Goal: Task Accomplishment & Management: Use online tool/utility

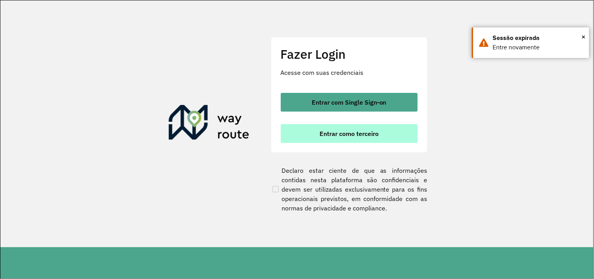
drag, startPoint x: 362, startPoint y: 138, endPoint x: 319, endPoint y: 138, distance: 43.9
click at [361, 138] on button "Entrar como terceiro" at bounding box center [349, 133] width 137 height 19
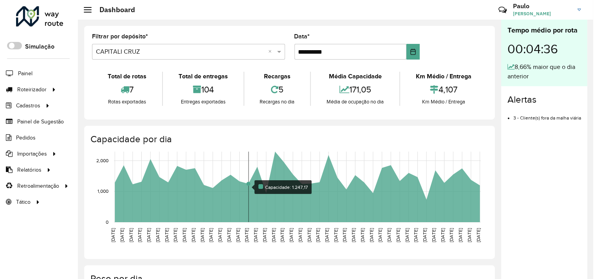
scroll to position [43, 0]
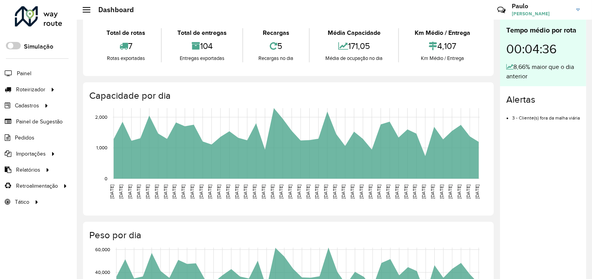
click at [96, 81] on div "**********" at bounding box center [289, 238] width 424 height 525
click at [103, 92] on span "Entregas" at bounding box center [100, 89] width 22 height 8
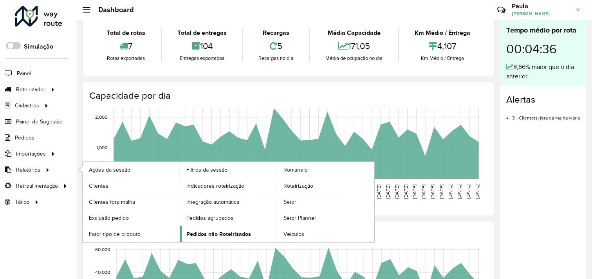
click at [217, 234] on span "Pedidos não Roteirizados" at bounding box center [219, 234] width 65 height 8
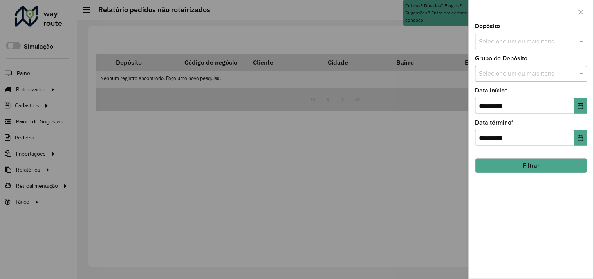
click at [494, 41] on input "text" at bounding box center [528, 41] width 100 height 9
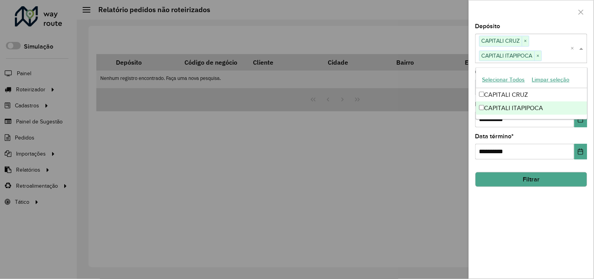
click at [522, 144] on div "**********" at bounding box center [532, 147] width 112 height 26
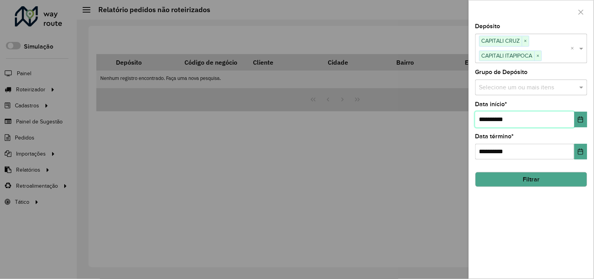
click at [488, 122] on input "**********" at bounding box center [525, 120] width 99 height 16
type input "**********"
click at [546, 177] on button "Filtrar" at bounding box center [532, 179] width 112 height 15
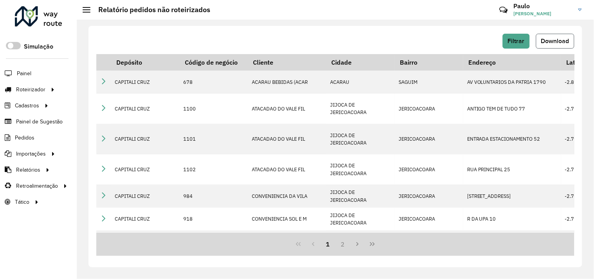
click at [569, 45] on button "Download" at bounding box center [555, 41] width 38 height 15
click at [91, 89] on span "Entregas" at bounding box center [100, 89] width 22 height 8
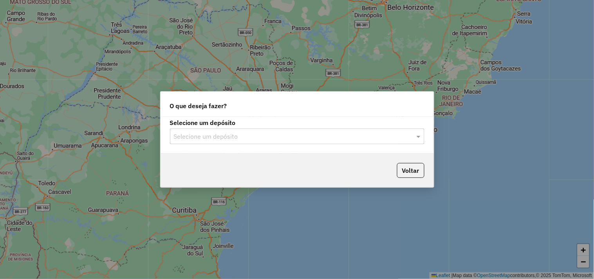
click at [216, 134] on input "text" at bounding box center [289, 136] width 231 height 9
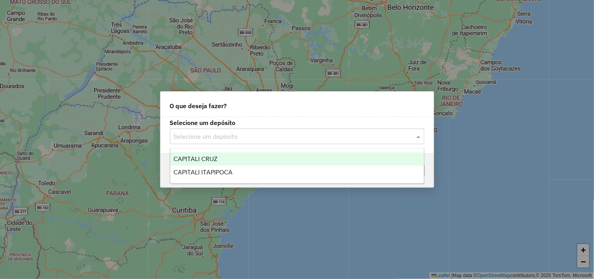
click at [210, 157] on span "CAPITALI CRUZ" at bounding box center [196, 159] width 44 height 7
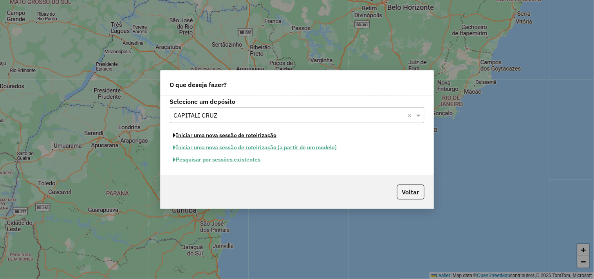
click at [217, 136] on button "Iniciar uma nova sessão de roteirização" at bounding box center [225, 135] width 110 height 12
select select "*"
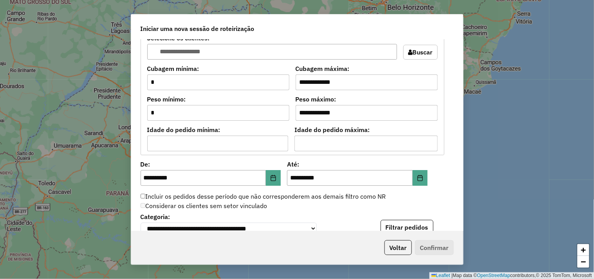
scroll to position [696, 0]
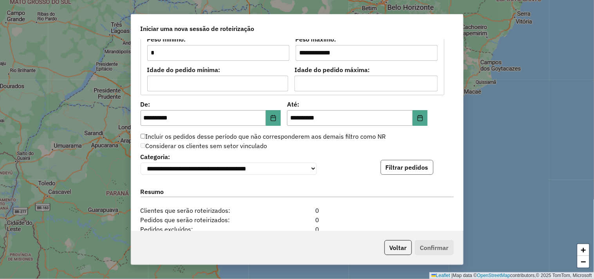
click at [417, 165] on button "Filtrar pedidos" at bounding box center [407, 167] width 53 height 15
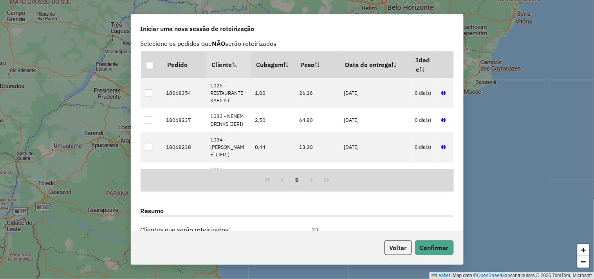
scroll to position [962, 0]
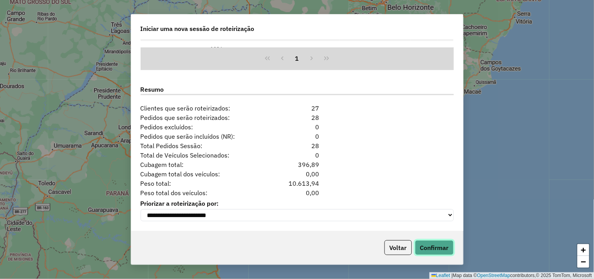
click at [434, 248] on button "Confirmar" at bounding box center [434, 247] width 39 height 15
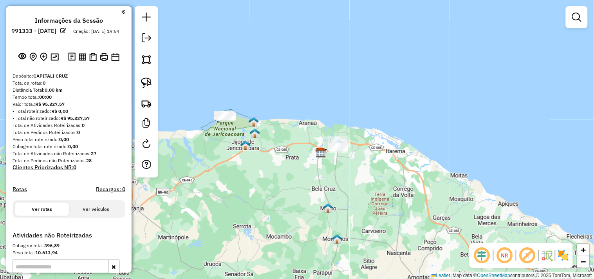
drag, startPoint x: 265, startPoint y: 158, endPoint x: 284, endPoint y: 167, distance: 20.2
click at [283, 167] on div "Janela de atendimento Grade de atendimento Capacidade Transportadoras Veículos …" at bounding box center [297, 139] width 594 height 279
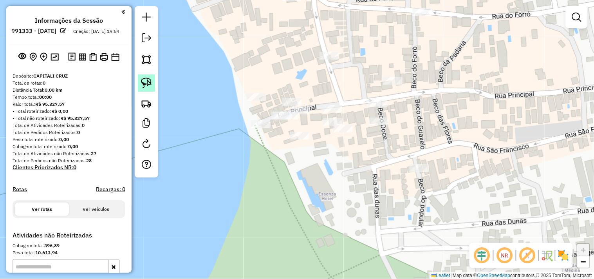
click at [152, 85] on link at bounding box center [146, 82] width 17 height 17
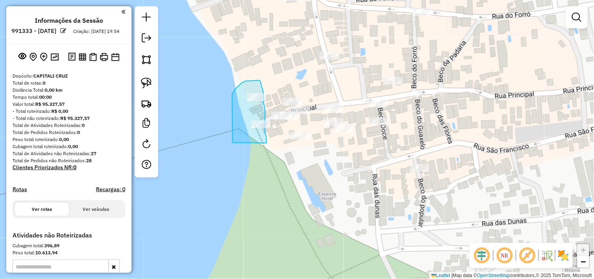
drag, startPoint x: 232, startPoint y: 114, endPoint x: 267, endPoint y: 143, distance: 45.3
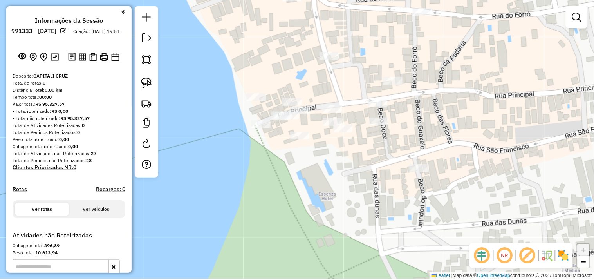
click at [254, 101] on div at bounding box center [257, 97] width 20 height 8
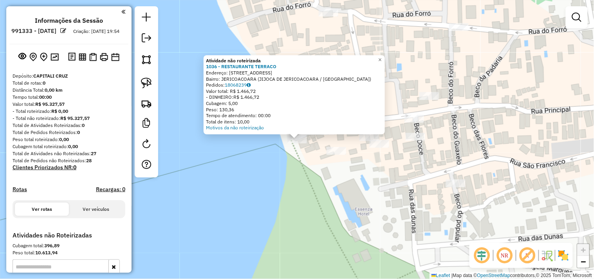
click at [290, 185] on div "Atividade não roteirizada 1036 - RESTAURANTE TERRACO Endereço: [STREET_ADDRESS]…" at bounding box center [297, 139] width 594 height 279
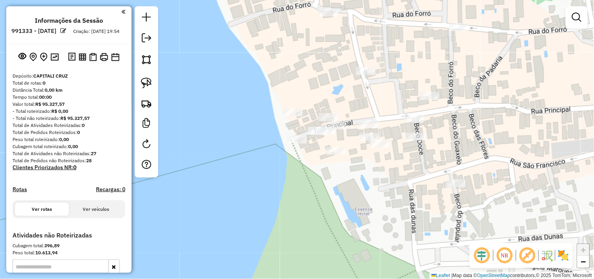
drag, startPoint x: 298, startPoint y: 76, endPoint x: 304, endPoint y: 171, distance: 95.8
click at [303, 171] on div "Janela de atendimento Grade de atendimento Capacidade Transportadoras Veículos …" at bounding box center [297, 139] width 594 height 279
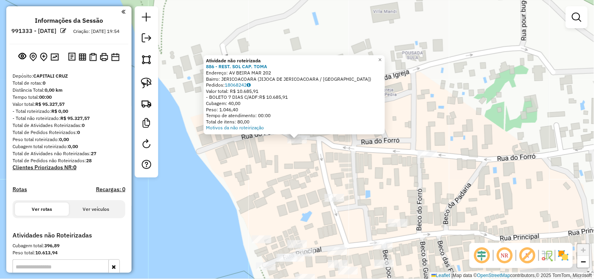
click at [287, 174] on div "Atividade não roteirizada 886 - REST. SOL CAP. TOMA Endereço: AV BEIRA MAR 202 …" at bounding box center [297, 139] width 594 height 279
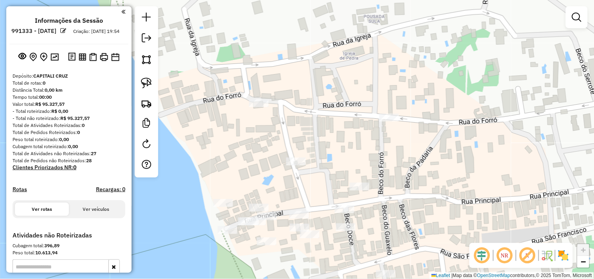
drag, startPoint x: 307, startPoint y: 170, endPoint x: 274, endPoint y: 133, distance: 48.8
click at [274, 133] on div "Janela de atendimento Grade de atendimento Capacidade Transportadoras Veículos …" at bounding box center [297, 139] width 594 height 279
click at [154, 83] on link at bounding box center [146, 82] width 17 height 17
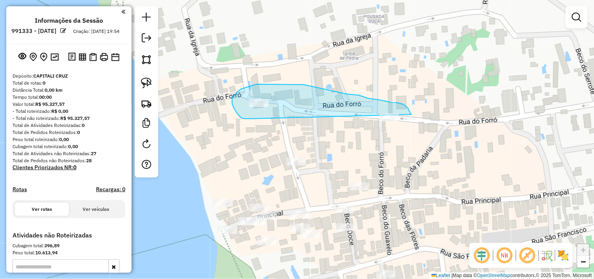
drag, startPoint x: 252, startPoint y: 119, endPoint x: 408, endPoint y: 140, distance: 157.0
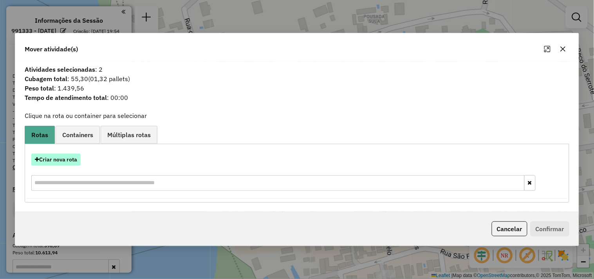
click at [63, 162] on button "Criar nova rota" at bounding box center [55, 160] width 49 height 12
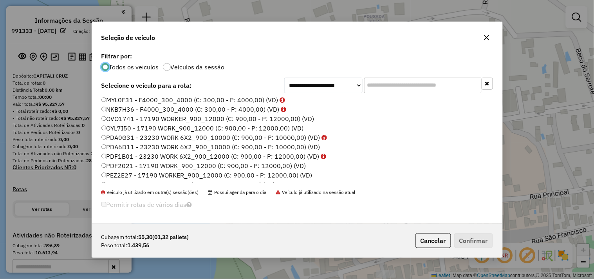
scroll to position [80, 0]
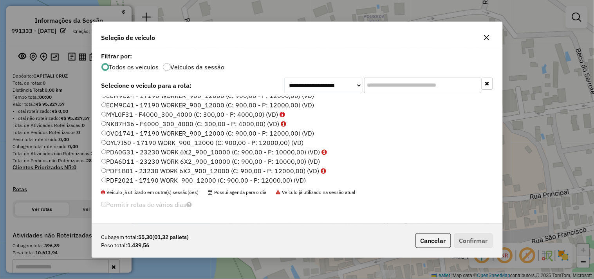
click at [120, 114] on label "MYL0F31 - F4000_300_4000 (C: 300,00 - P: 4000,00) (VD)" at bounding box center [193, 114] width 184 height 9
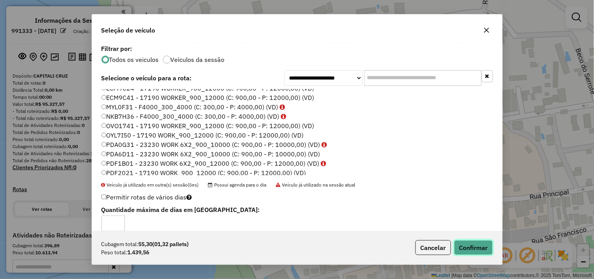
click at [475, 243] on button "Confirmar" at bounding box center [474, 247] width 39 height 15
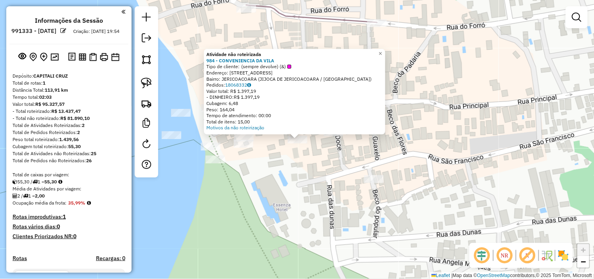
click at [330, 153] on div "Atividade não roteirizada 984 - CONVENIENCIA DA VILA Tipo de cliente: (sempre d…" at bounding box center [297, 139] width 594 height 279
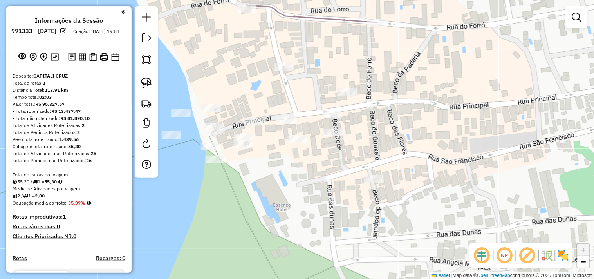
click at [333, 136] on div at bounding box center [334, 133] width 20 height 8
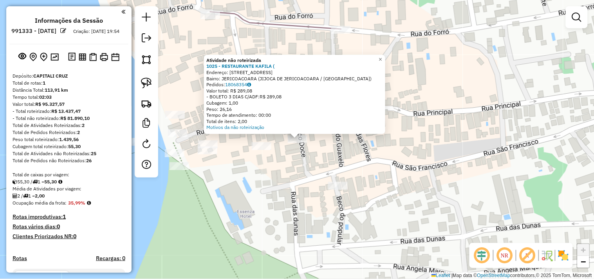
click at [304, 168] on div "Atividade não roteirizada 1025 - RESTAURANTE KAFILA ( Endereço: [STREET_ADDRESS…" at bounding box center [297, 139] width 594 height 279
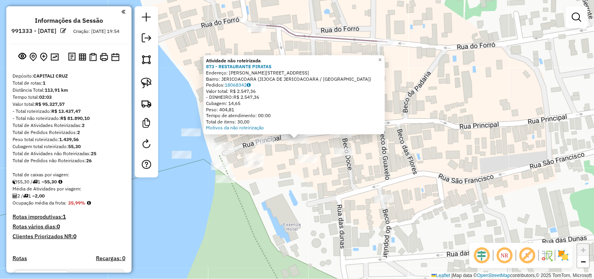
click at [282, 164] on div "Atividade não roteirizada 873 - RESTAURANTE PIRATAS Endereço: R [PERSON_NAME] 1…" at bounding box center [297, 139] width 594 height 279
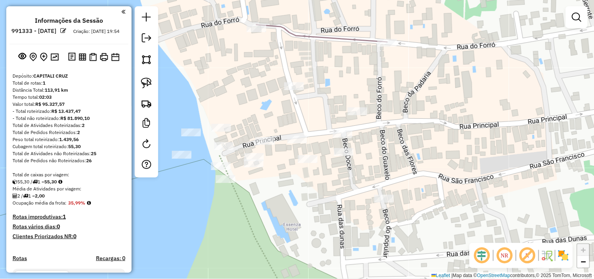
click at [264, 132] on div "Janela de atendimento Grade de atendimento Capacidade Transportadoras Veículos …" at bounding box center [297, 139] width 594 height 279
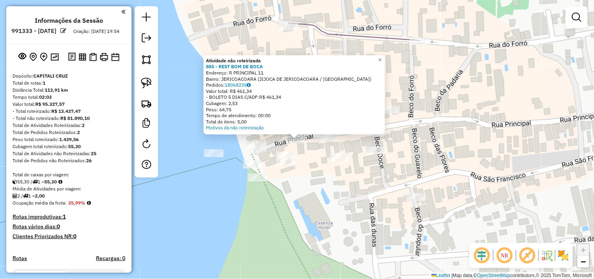
click at [314, 177] on div "Atividade não roteirizada 885 - REST BOM DE BOCA Endereço: R PRINCIPAL 11 Bairr…" at bounding box center [297, 139] width 594 height 279
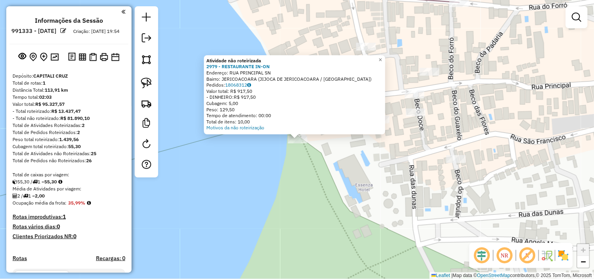
click at [298, 178] on div "Atividade não roteirizada 2979 - RESTAURANTE IN-ON Endereço: RUA PRINCIPAL SN B…" at bounding box center [297, 139] width 594 height 279
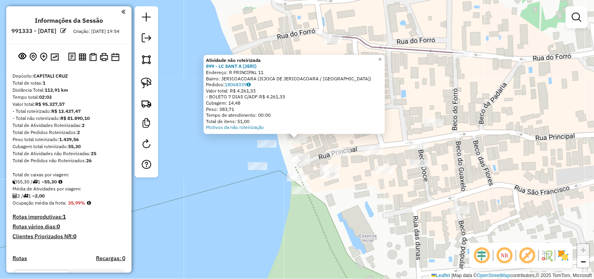
click at [265, 138] on div "Atividade não roteirizada 899 - LC SANT A (JERI) Endereço: R PRINCIPAL 11 Bairr…" at bounding box center [297, 139] width 594 height 279
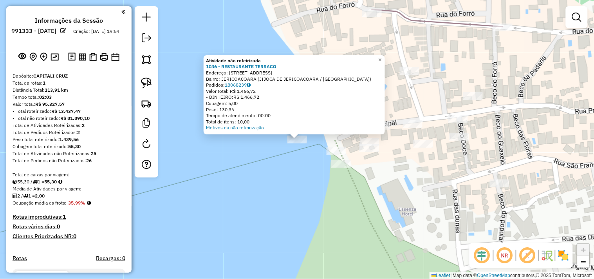
click at [284, 172] on div "Atividade não roteirizada 1036 - RESTAURANTE TERRACO Endereço: [STREET_ADDRESS]…" at bounding box center [297, 139] width 594 height 279
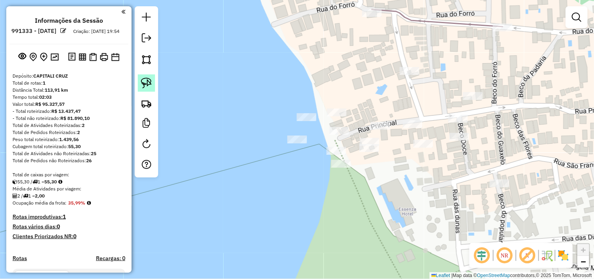
click at [148, 83] on img at bounding box center [146, 83] width 11 height 11
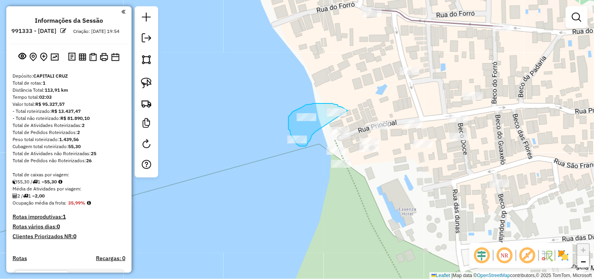
drag, startPoint x: 316, startPoint y: 132, endPoint x: 348, endPoint y: 110, distance: 38.5
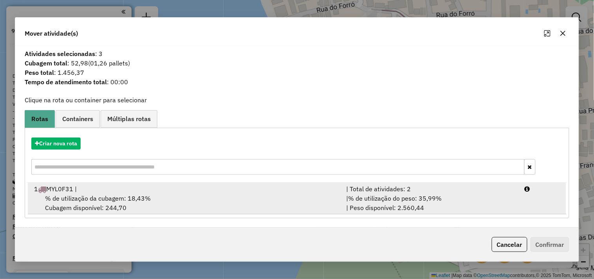
click at [140, 191] on div "1 MYL0F31 |" at bounding box center [185, 188] width 312 height 9
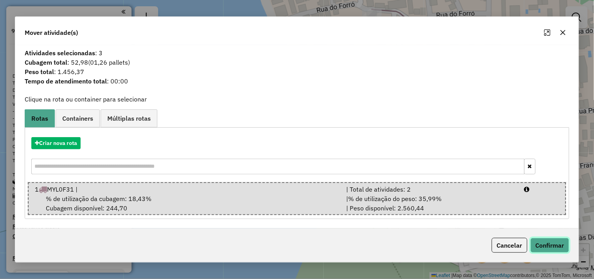
click at [532, 245] on button "Confirmar" at bounding box center [550, 245] width 39 height 15
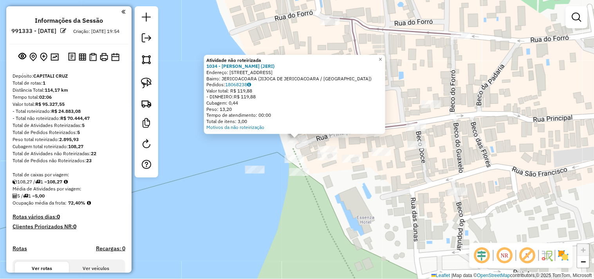
click at [304, 145] on div "Atividade não roteirizada 1034 - LUCAS DRINKS (JERI) Endereço: [STREET_ADDRESS]…" at bounding box center [297, 139] width 594 height 279
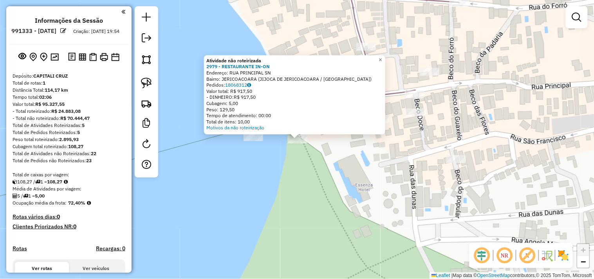
click at [308, 177] on div "Atividade não roteirizada 2979 - RESTAURANTE IN-ON Endereço: RUA PRINCIPAL SN B…" at bounding box center [297, 139] width 594 height 279
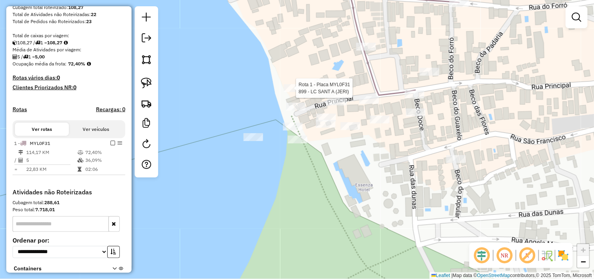
select select "**********"
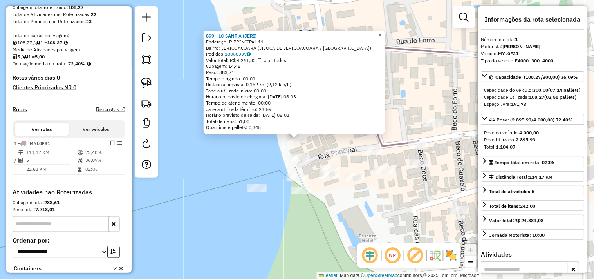
scroll to position [202, 0]
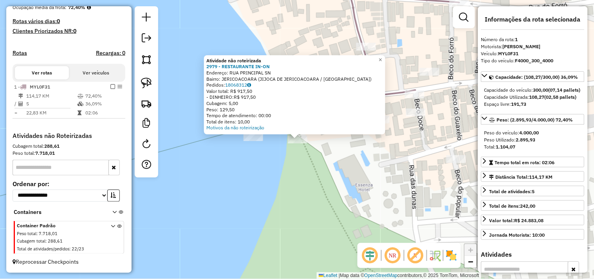
drag, startPoint x: 307, startPoint y: 174, endPoint x: 297, endPoint y: 168, distance: 11.6
click at [306, 174] on div "Atividade não roteirizada 2979 - RESTAURANTE IN-ON Endereço: RUA PRINCIPAL SN B…" at bounding box center [297, 139] width 594 height 279
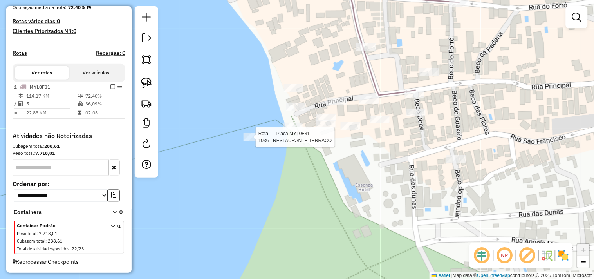
select select "**********"
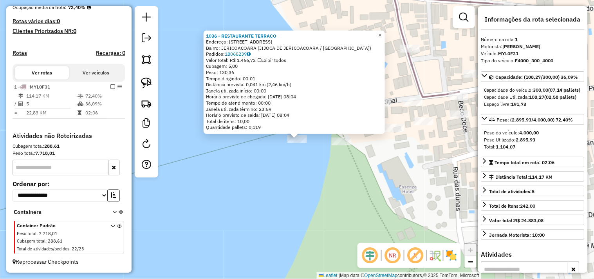
click at [326, 168] on div "1036 - RESTAURANTE TERRACO Endereço: Rua principal 11 Bairro: JERICOACOARA (JIJ…" at bounding box center [297, 139] width 594 height 279
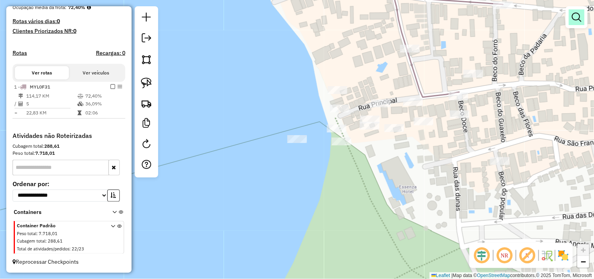
click at [570, 20] on link at bounding box center [577, 17] width 16 height 16
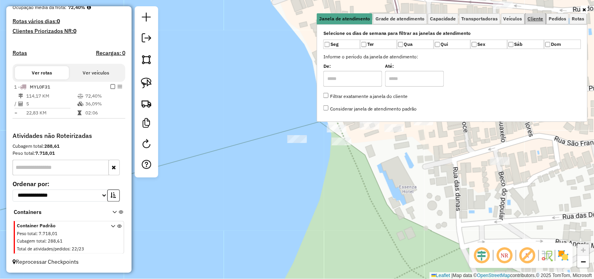
click at [530, 20] on span "Cliente" at bounding box center [536, 18] width 16 height 5
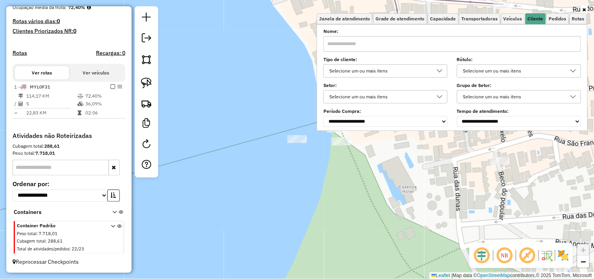
click at [451, 44] on input "text" at bounding box center [453, 44] width 258 height 16
click at [397, 170] on div "Limpar filtros Janela de atendimento Grade de atendimento Capacidade Transporta…" at bounding box center [297, 139] width 594 height 279
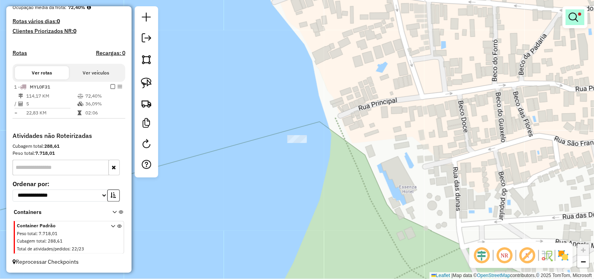
click at [573, 20] on em at bounding box center [573, 17] width 9 height 9
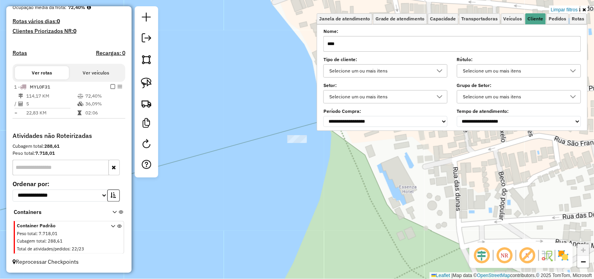
click at [471, 45] on input "****" at bounding box center [453, 44] width 258 height 16
type input "*"
click at [359, 170] on div "Limpar filtros Janela de atendimento Grade de atendimento Capacidade Transporta…" at bounding box center [297, 139] width 594 height 279
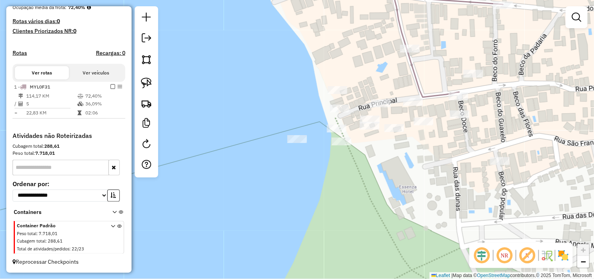
click at [359, 167] on div "Janela de atendimento Grade de atendimento Capacidade Transportadoras Veículos …" at bounding box center [297, 139] width 594 height 279
select select "**********"
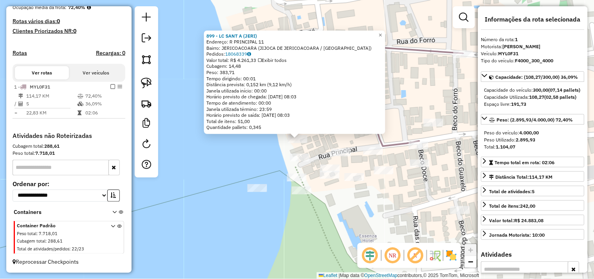
click at [361, 198] on div "899 - LC SANT A (JERI) Endereço: R PRINCIPAL 11 Bairro: JERICOACOARA (JIJOCA DE…" at bounding box center [297, 139] width 594 height 279
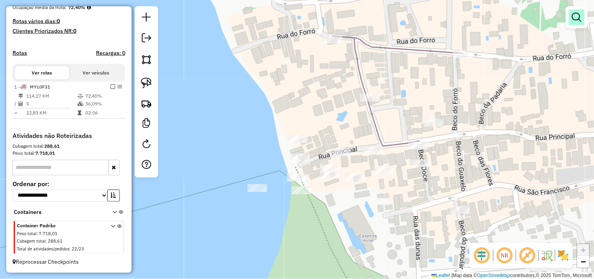
click at [572, 18] on link at bounding box center [577, 17] width 16 height 16
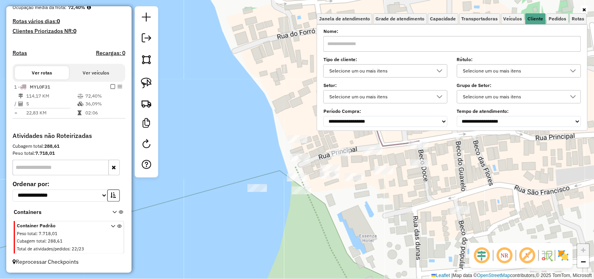
click at [473, 41] on input "text" at bounding box center [453, 44] width 258 height 16
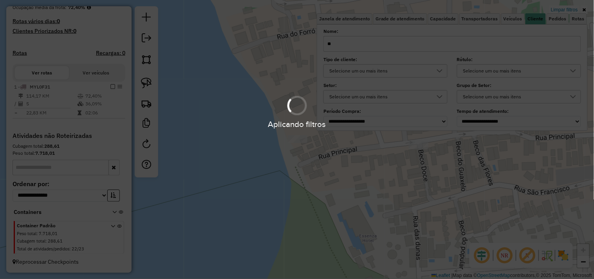
type input "**"
click at [355, 175] on div "Limpar filtros Janela de atendimento Grade de atendimento Capacidade Transporta…" at bounding box center [297, 139] width 594 height 279
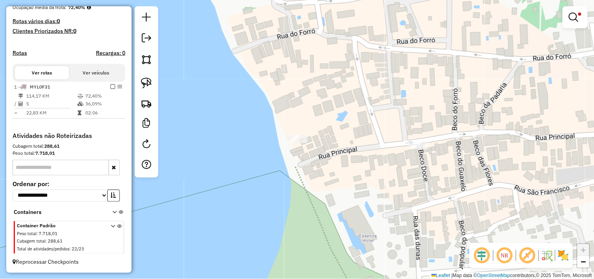
click at [415, 140] on div "Limpar filtros Janela de atendimento Grade de atendimento Capacidade Transporta…" at bounding box center [297, 139] width 594 height 279
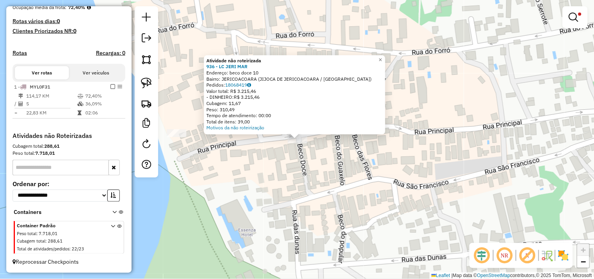
click at [276, 181] on div "Atividade não roteirizada 936 - LC JERI MAR Endereço: beco doce 10 Bairro: JERI…" at bounding box center [297, 139] width 594 height 279
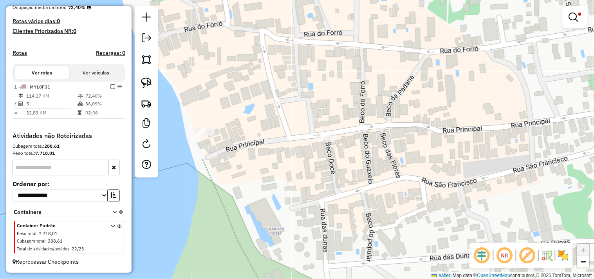
drag, startPoint x: 309, startPoint y: 183, endPoint x: 251, endPoint y: 161, distance: 62.0
click at [336, 180] on div "Limpar filtros Janela de atendimento Grade de atendimento Capacidade Transporta…" at bounding box center [297, 139] width 594 height 279
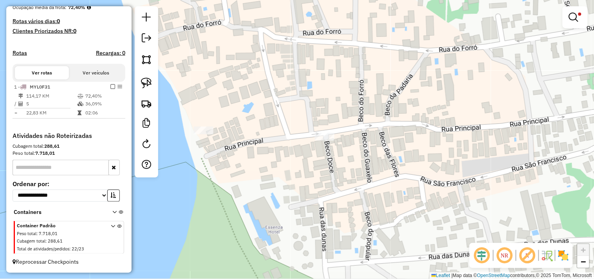
click at [203, 125] on div "Limpar filtros Janela de atendimento Grade de atendimento Capacidade Transporta…" at bounding box center [297, 139] width 594 height 279
select select "**********"
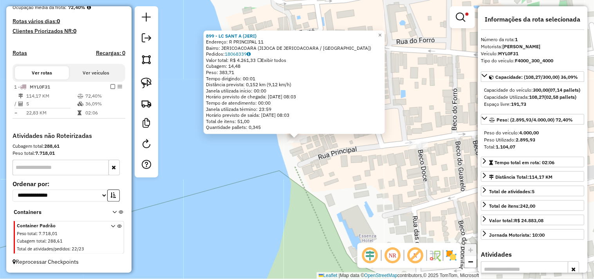
click at [336, 181] on div "899 - LC SANT A (JERI) Endereço: R PRINCIPAL 11 Bairro: JERICOACOARA (JIJOCA DE…" at bounding box center [297, 139] width 594 height 279
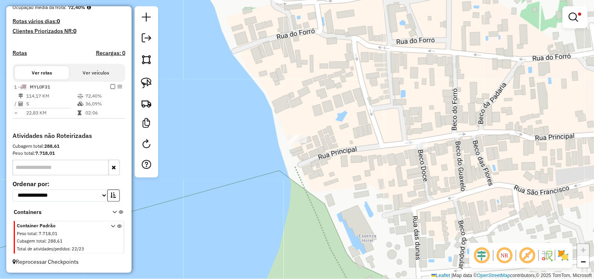
click at [581, 25] on div at bounding box center [575, 17] width 25 height 22
click at [576, 23] on link at bounding box center [575, 17] width 19 height 16
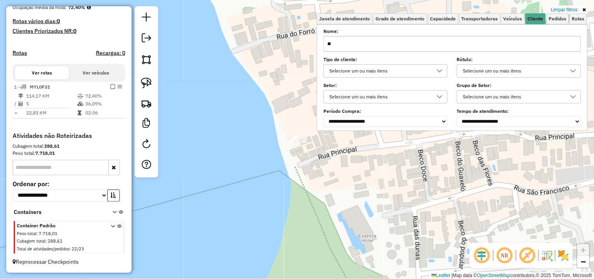
click at [464, 45] on input "**" at bounding box center [453, 44] width 258 height 16
type input "*"
click at [400, 201] on div "Janela de atendimento Grade de atendimento Capacidade Transportadoras Veículos …" at bounding box center [297, 139] width 594 height 279
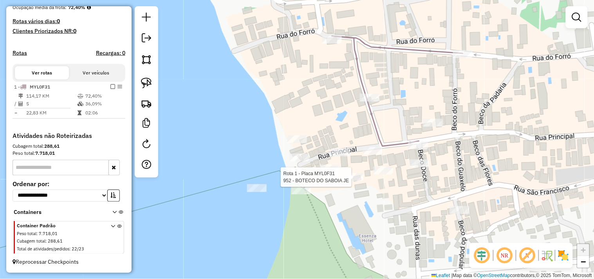
select select "**********"
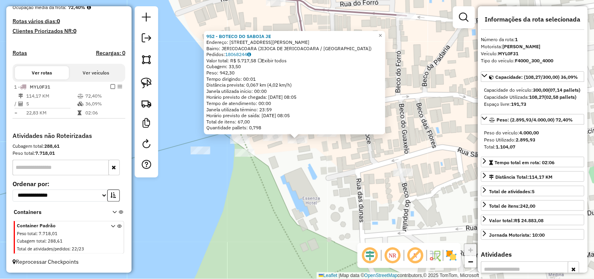
click at [351, 192] on div "952 - BOTECO DO SABOIA JE Endereço: R [PERSON_NAME] 11 Bairro: JERICOACOARA (JI…" at bounding box center [297, 139] width 594 height 279
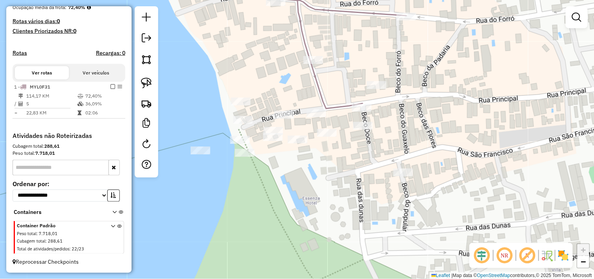
click at [314, 64] on div at bounding box center [314, 60] width 20 height 8
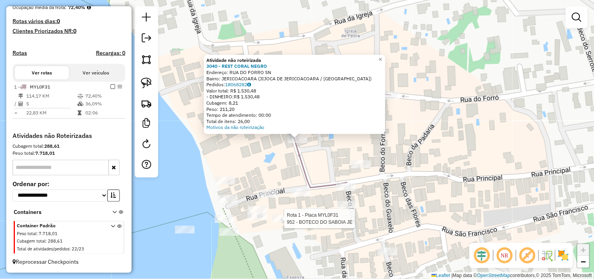
select select "**********"
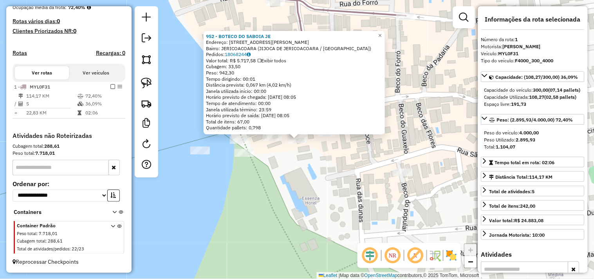
click at [332, 187] on div "952 - BOTECO DO SABOIA JE Endereço: R [PERSON_NAME] 11 Bairro: JERICOACOARA (JI…" at bounding box center [297, 139] width 594 height 279
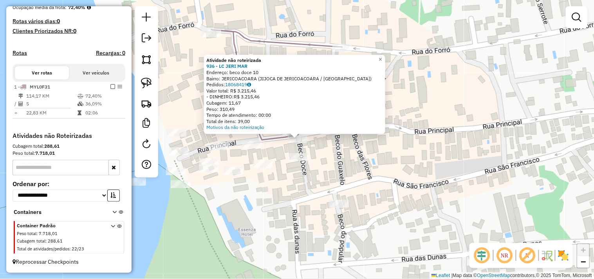
click at [305, 184] on div "Atividade não roteirizada 936 - LC JERI MAR Endereço: beco doce 10 Bairro: JERI…" at bounding box center [297, 139] width 594 height 279
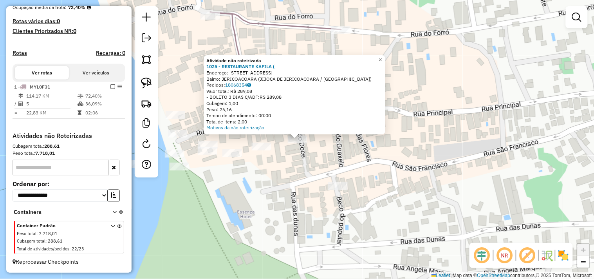
click at [285, 164] on div "Atividade não roteirizada 1025 - RESTAURANTE KAFILA ( Endereço: [STREET_ADDRESS…" at bounding box center [297, 139] width 594 height 279
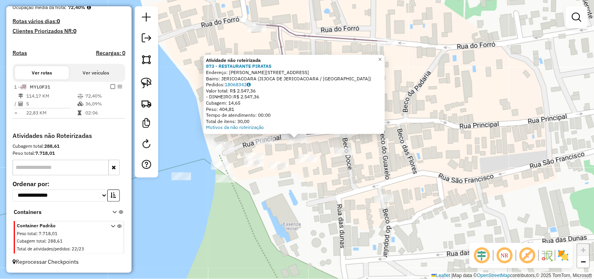
click at [328, 188] on div "Atividade não roteirizada 873 - RESTAURANTE PIRATAS Endereço: R [PERSON_NAME] 1…" at bounding box center [297, 139] width 594 height 279
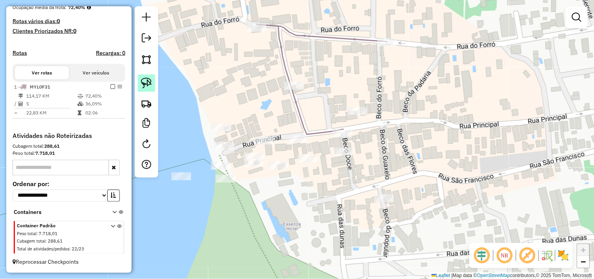
click at [151, 83] on img at bounding box center [146, 83] width 11 height 11
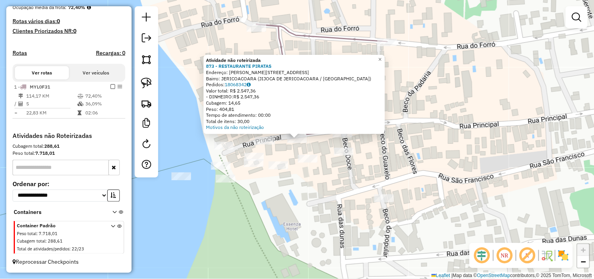
drag, startPoint x: 306, startPoint y: 189, endPoint x: 311, endPoint y: 181, distance: 8.6
click at [307, 189] on div "Atividade não roteirizada 873 - RESTAURANTE PIRATAS Endereço: R [PERSON_NAME] 1…" at bounding box center [297, 139] width 594 height 279
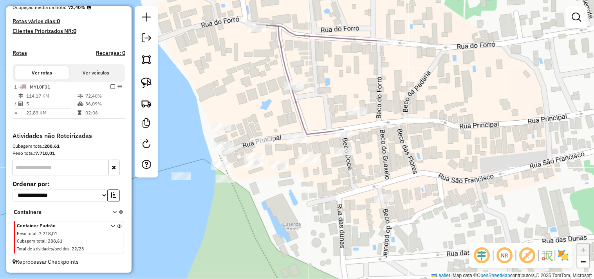
drag, startPoint x: 154, startPoint y: 89, endPoint x: 263, endPoint y: 119, distance: 112.5
click at [154, 89] on link at bounding box center [146, 82] width 17 height 17
drag, startPoint x: 328, startPoint y: 120, endPoint x: 353, endPoint y: 143, distance: 33.6
click at [338, 138] on div "Janela de atendimento Grade de atendimento Capacidade Transportadoras Veículos …" at bounding box center [297, 139] width 594 height 279
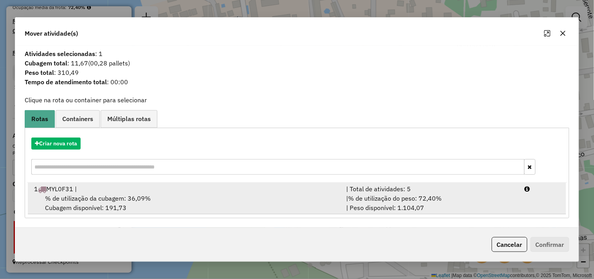
click at [131, 198] on span "% de utilização da cubagem: 36,09%" at bounding box center [98, 198] width 106 height 8
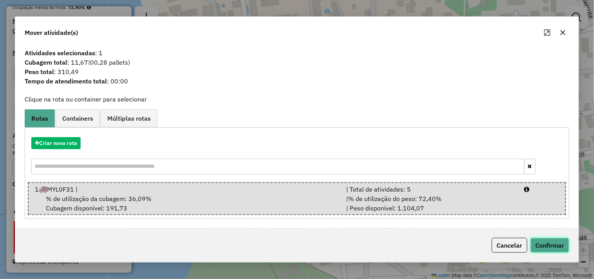
click at [550, 247] on button "Confirmar" at bounding box center [550, 245] width 39 height 15
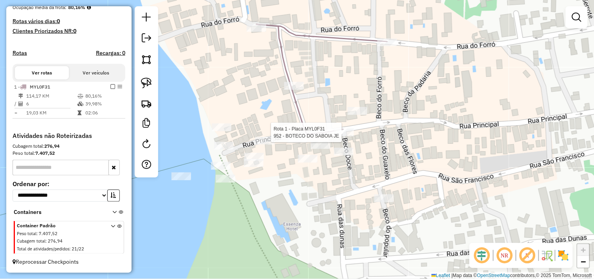
select select "**********"
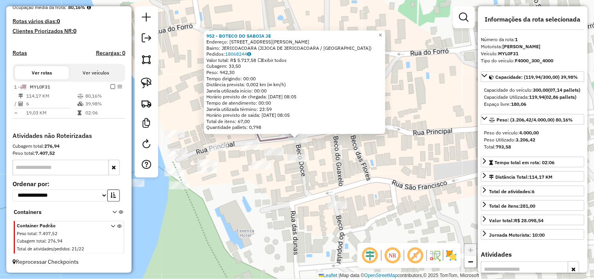
click at [346, 169] on div "952 - BOTECO DO SABOIA JE Endereço: R [PERSON_NAME] 11 Bairro: JERICOACOARA (JI…" at bounding box center [297, 139] width 594 height 279
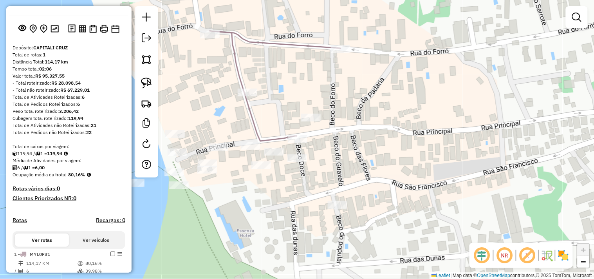
scroll to position [0, 0]
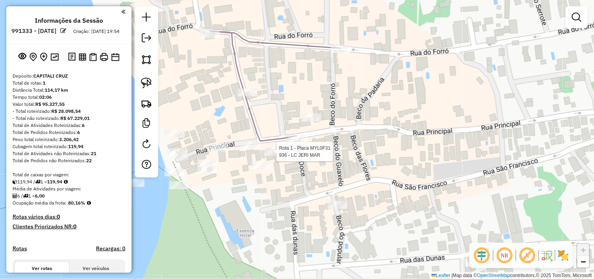
select select "**********"
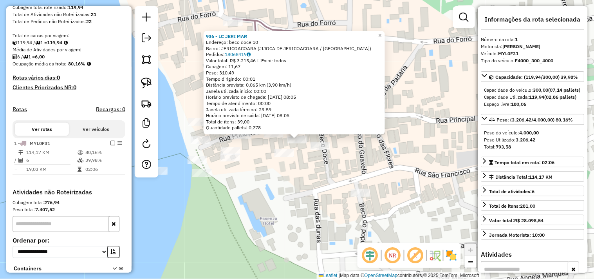
scroll to position [202, 0]
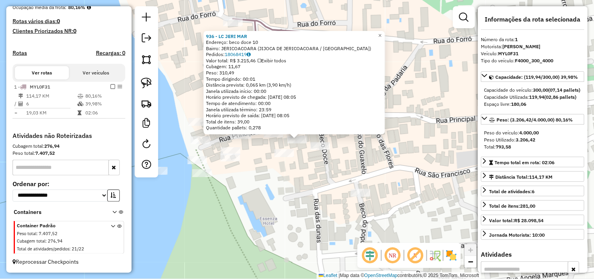
click at [296, 194] on div "936 - LC JERI MAR Endereço: beco doce 10 Bairro: JERICOACOARA (JIJOCA DE JERICO…" at bounding box center [297, 139] width 594 height 279
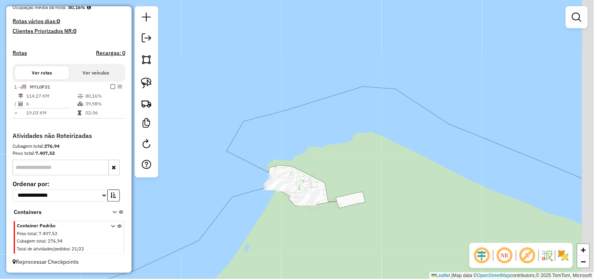
drag, startPoint x: 363, startPoint y: 208, endPoint x: 308, endPoint y: 145, distance: 83.8
click at [314, 155] on div "Janela de atendimento Grade de atendimento Capacidade Transportadoras Veículos …" at bounding box center [297, 139] width 594 height 279
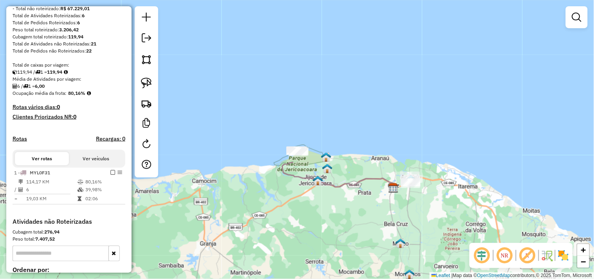
scroll to position [0, 0]
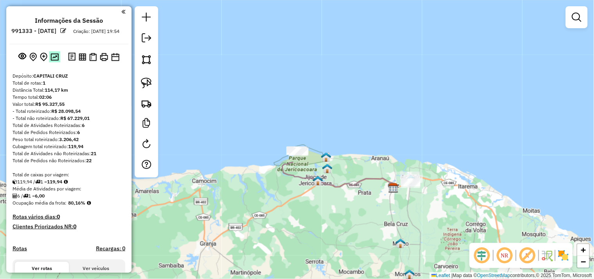
click at [53, 61] on img at bounding box center [55, 56] width 8 height 7
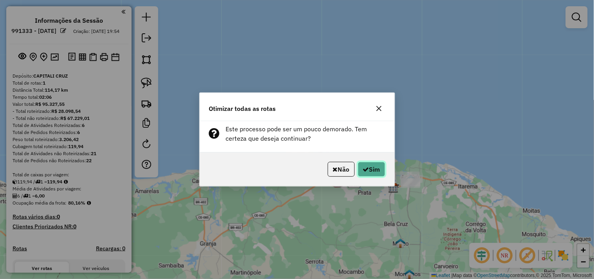
click at [375, 176] on button "Sim" at bounding box center [371, 169] width 27 height 15
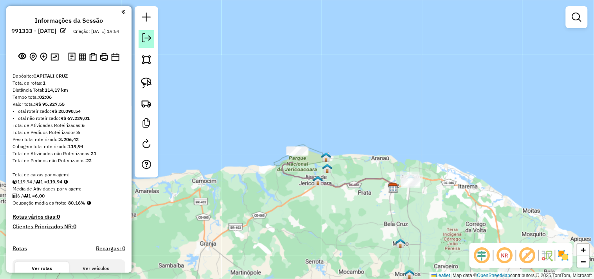
click at [154, 41] on link at bounding box center [147, 39] width 16 height 18
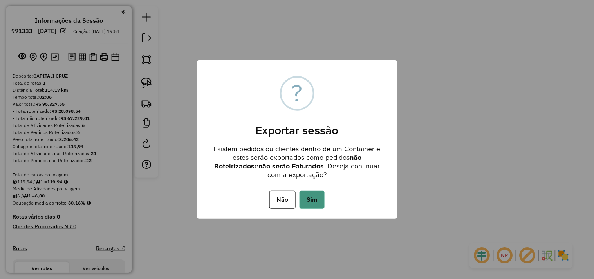
click at [311, 196] on button "Sim" at bounding box center [312, 200] width 25 height 18
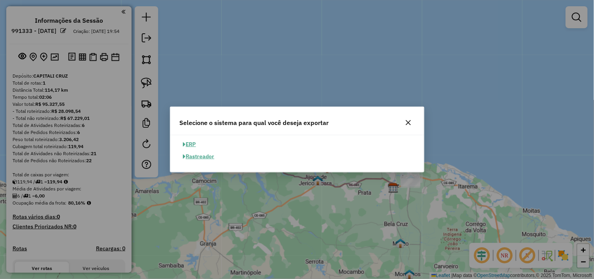
click at [192, 144] on button "ERP" at bounding box center [190, 144] width 20 height 12
select select "**"
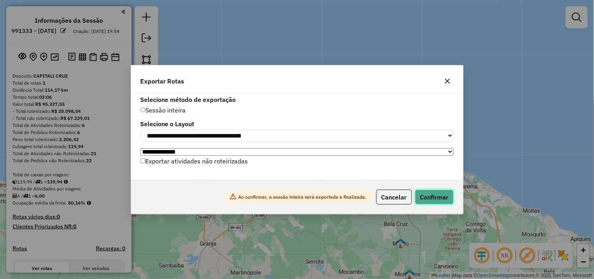
click at [428, 197] on button "Confirmar" at bounding box center [434, 197] width 39 height 15
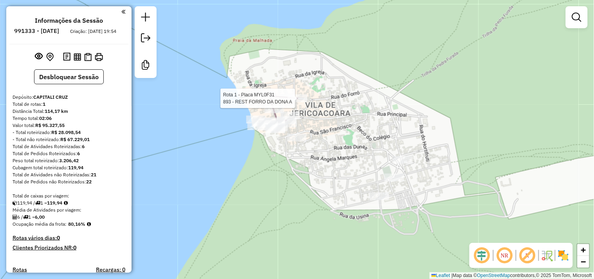
select select "**********"
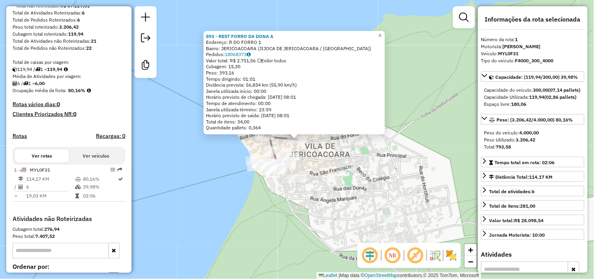
scroll to position [206, 0]
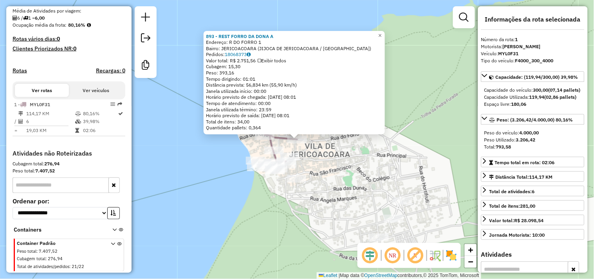
click at [338, 171] on div "893 - REST FORRO DA DONA A Endereço: R DO FORRO 1 Bairro: JERICOACOARA (JIJOCA …" at bounding box center [297, 139] width 594 height 279
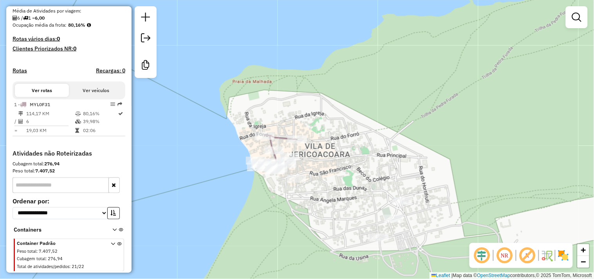
drag, startPoint x: 345, startPoint y: 182, endPoint x: 313, endPoint y: 108, distance: 81.2
click at [324, 141] on div "893 - REST FORRO DA DONA A Endereço: R DO FORRO 1 Bairro: JERICOACOARA (JIJOCA …" at bounding box center [297, 139] width 594 height 279
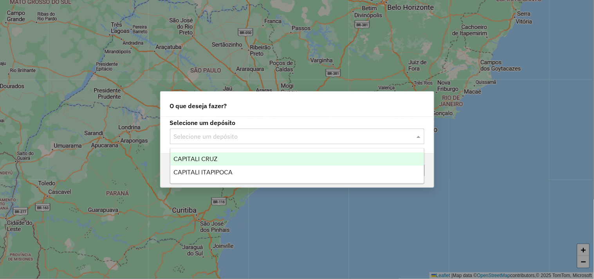
click at [216, 134] on input "text" at bounding box center [289, 136] width 231 height 9
click at [214, 159] on span "CAPITALI CRUZ" at bounding box center [196, 159] width 44 height 7
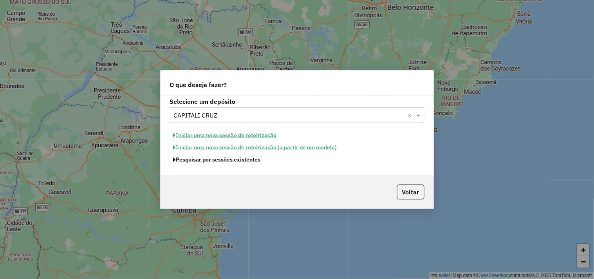
click at [206, 162] on button "Pesquisar por sessões existentes" at bounding box center [217, 160] width 94 height 12
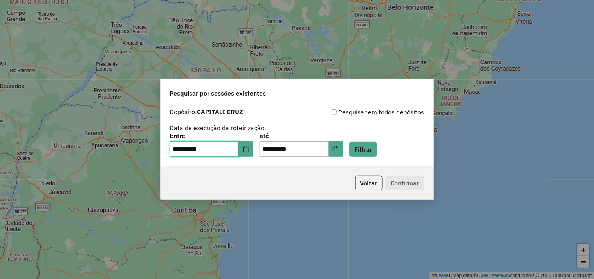
drag, startPoint x: 179, startPoint y: 147, endPoint x: 201, endPoint y: 165, distance: 27.9
click at [180, 147] on input "**********" at bounding box center [204, 149] width 69 height 16
type input "**********"
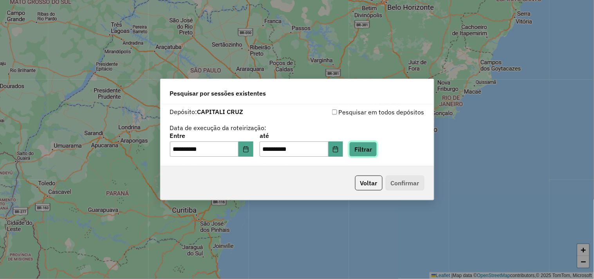
click at [369, 154] on button "Filtrar" at bounding box center [364, 149] width 28 height 15
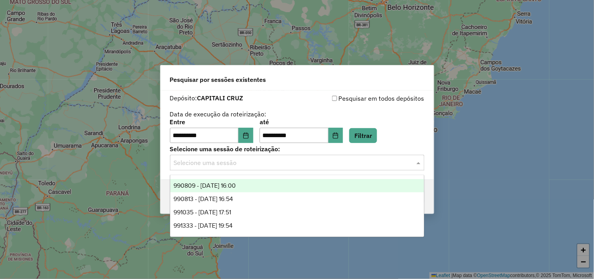
click at [239, 160] on input "text" at bounding box center [289, 162] width 231 height 9
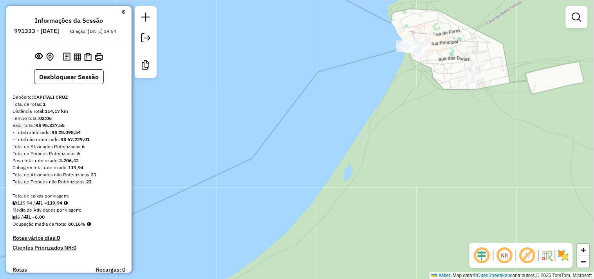
scroll to position [206, 0]
